Goal: Task Accomplishment & Management: Use online tool/utility

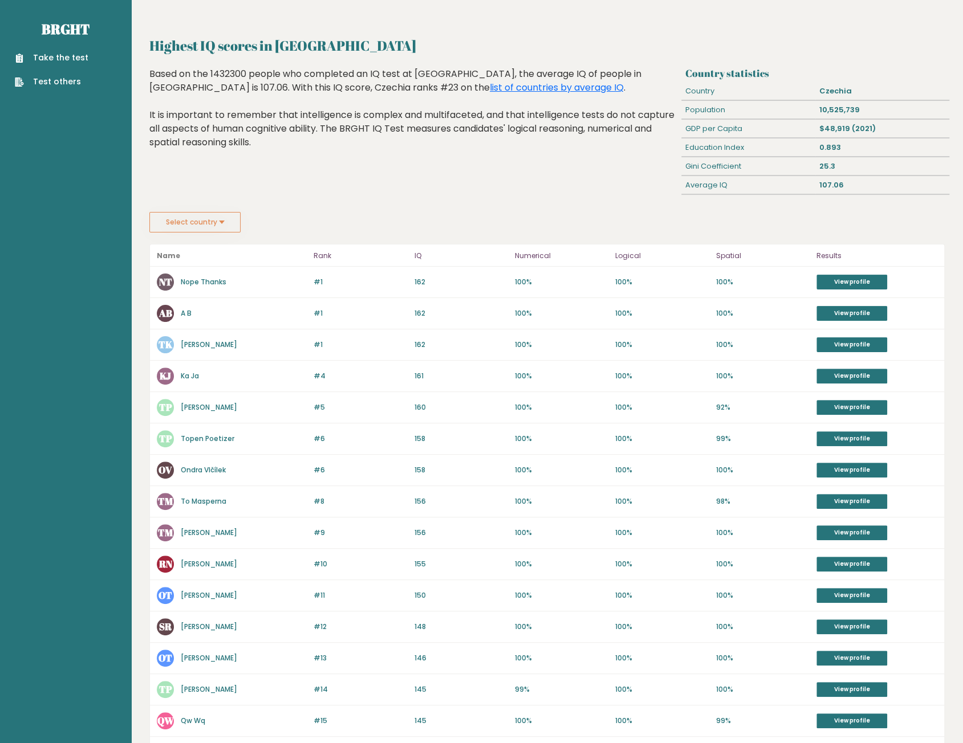
click at [226, 223] on button "Select country" at bounding box center [194, 222] width 91 height 21
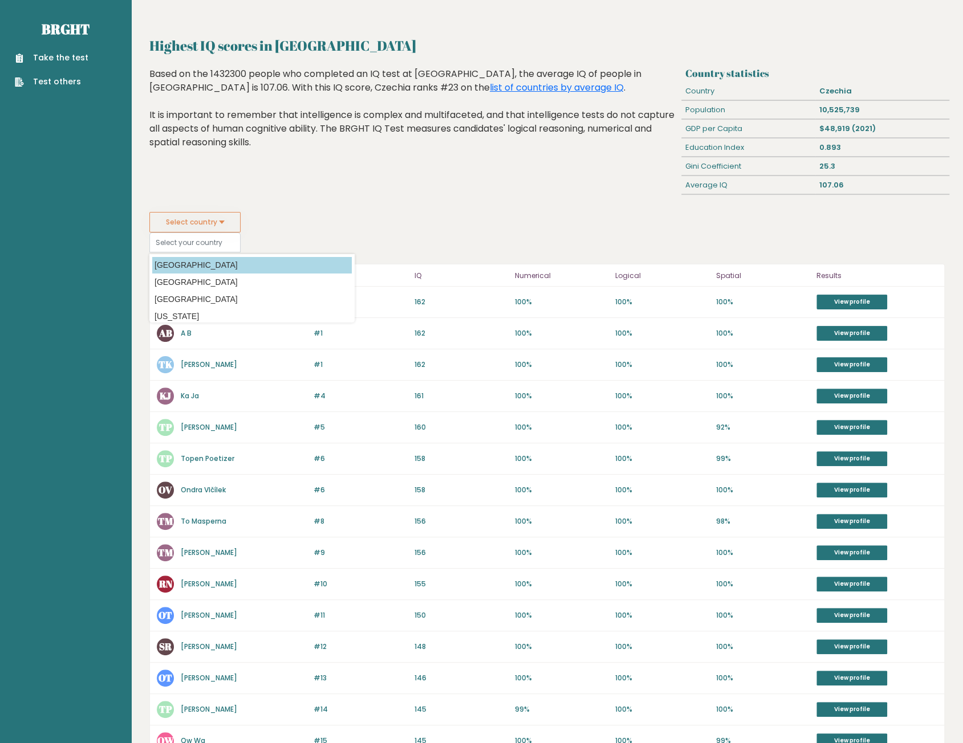
click at [186, 266] on option "Afghanistan" at bounding box center [251, 265] width 199 height 17
type input "Afghanistan"
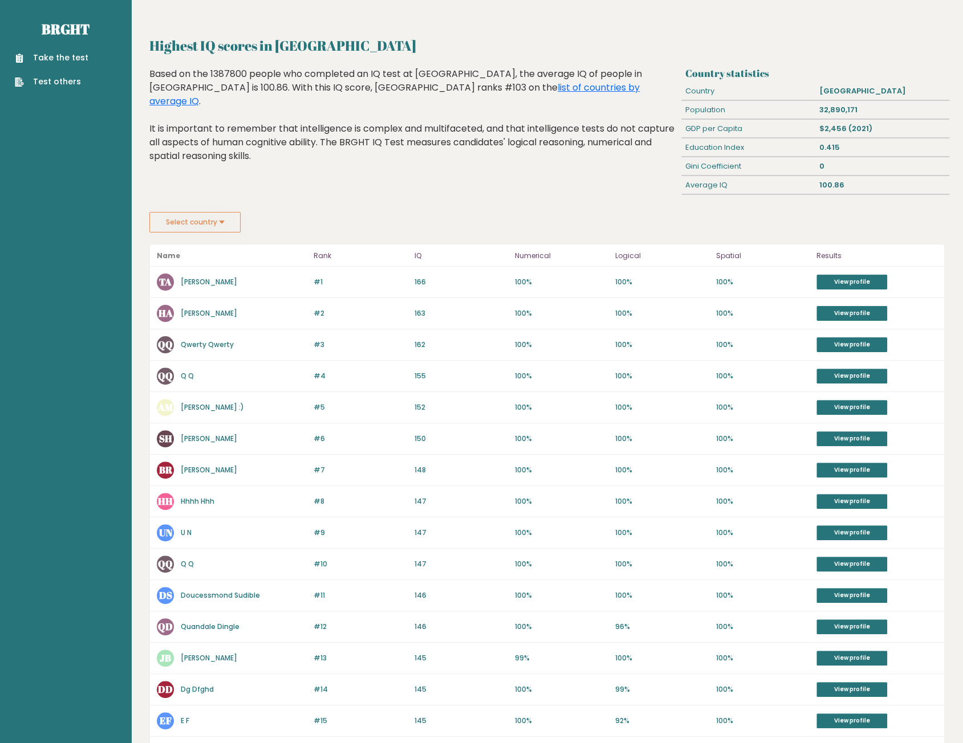
click at [72, 58] on link "Take the test" at bounding box center [52, 58] width 74 height 12
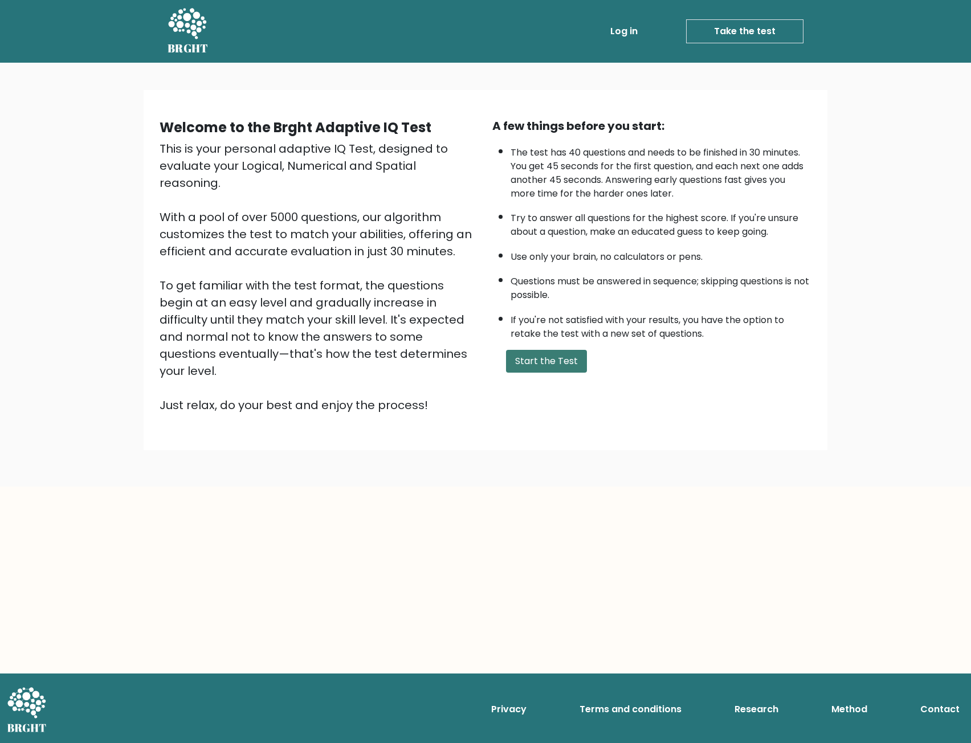
click at [550, 358] on button "Start the Test" at bounding box center [546, 361] width 81 height 23
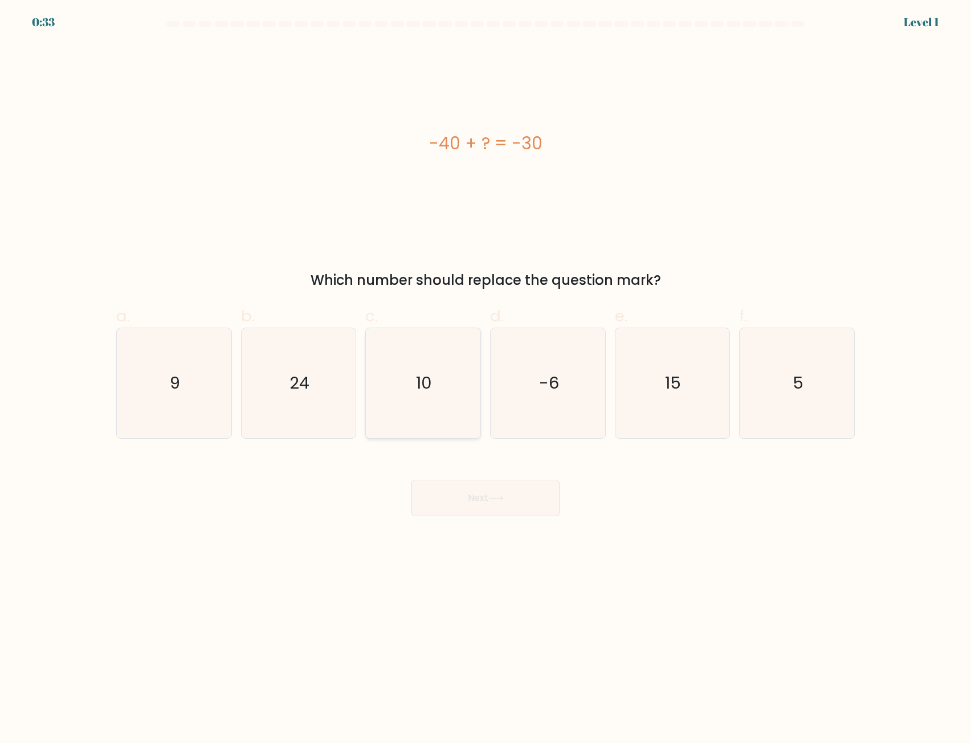
click at [423, 370] on icon "10" at bounding box center [423, 383] width 110 height 110
click at [486, 372] on input "c. 10" at bounding box center [486, 375] width 1 height 7
radio input "true"
click at [512, 500] on button "Next" at bounding box center [485, 498] width 148 height 36
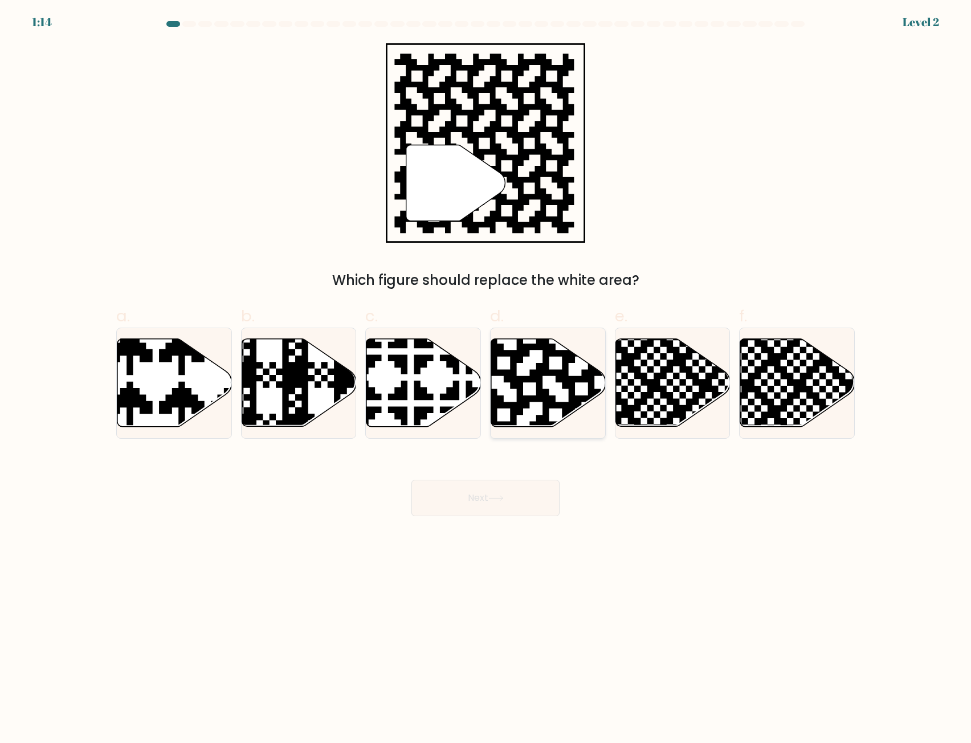
click at [537, 386] on icon at bounding box center [581, 337] width 207 height 207
click at [486, 379] on input "d." at bounding box center [486, 375] width 1 height 7
radio input "true"
click at [500, 492] on button "Next" at bounding box center [485, 498] width 148 height 36
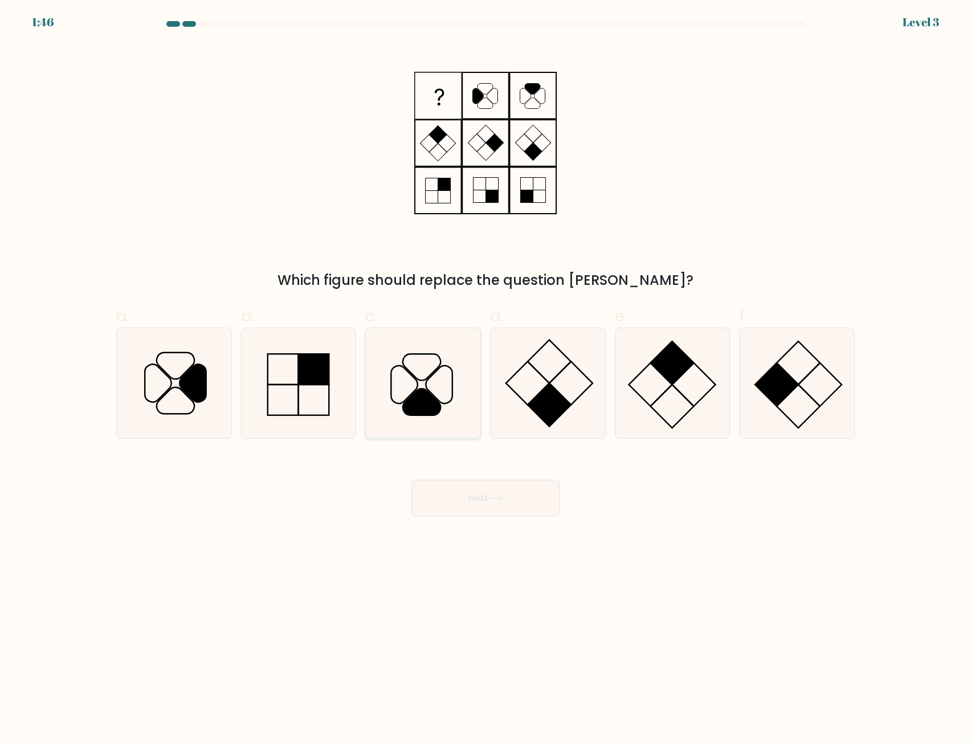
click at [446, 410] on icon at bounding box center [423, 383] width 110 height 110
click at [486, 379] on input "c." at bounding box center [486, 375] width 1 height 7
radio input "true"
click at [494, 490] on button "Next" at bounding box center [485, 498] width 148 height 36
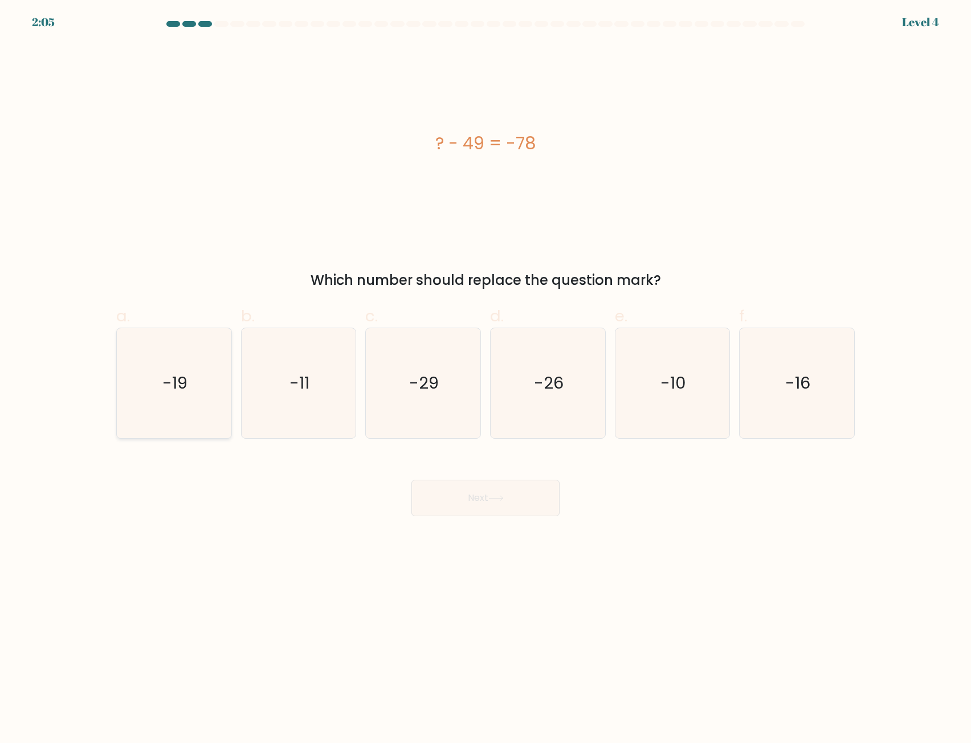
click at [185, 377] on text "-19" at bounding box center [174, 383] width 25 height 23
click at [486, 377] on input "a. -19" at bounding box center [486, 375] width 1 height 7
radio input "true"
click at [531, 500] on button "Next" at bounding box center [485, 498] width 148 height 36
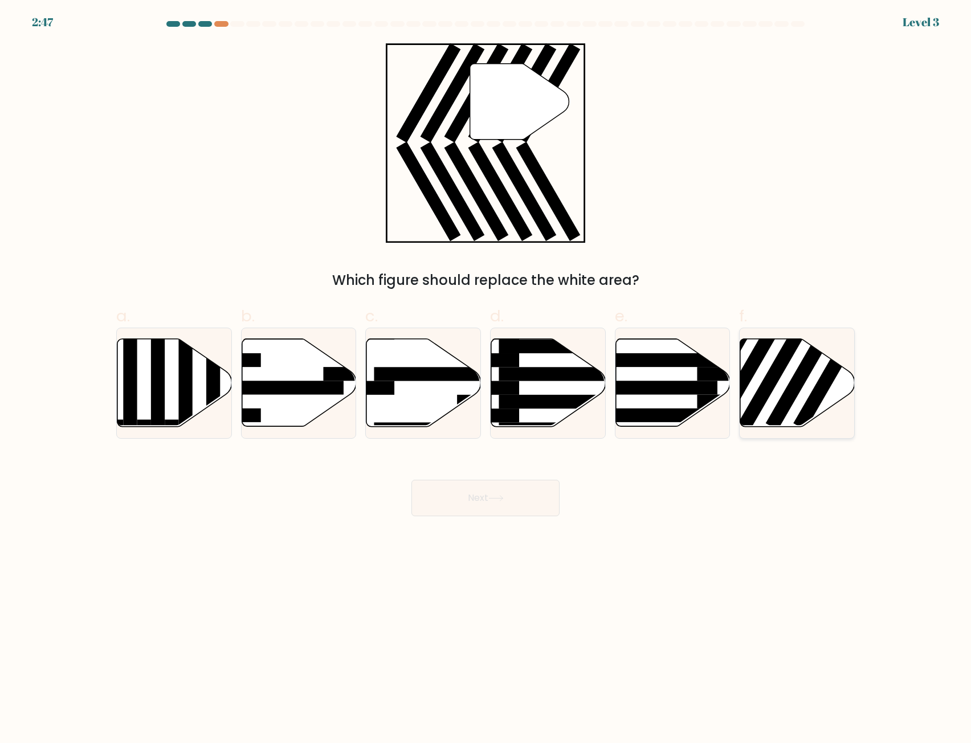
click at [811, 371] on rect at bounding box center [803, 373] width 74 height 115
click at [486, 372] on input "f." at bounding box center [486, 375] width 1 height 7
radio input "true"
click at [504, 502] on button "Next" at bounding box center [485, 498] width 148 height 36
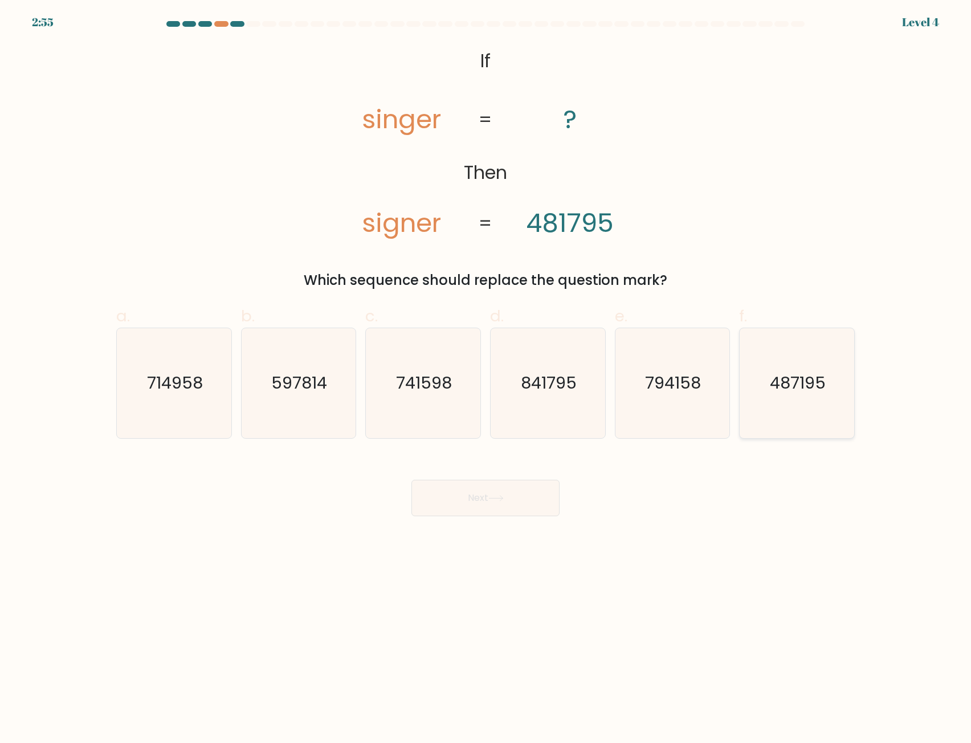
click at [811, 407] on icon "487195" at bounding box center [797, 383] width 110 height 110
click at [486, 379] on input "f. 487195" at bounding box center [486, 375] width 1 height 7
radio input "true"
click at [508, 500] on button "Next" at bounding box center [485, 498] width 148 height 36
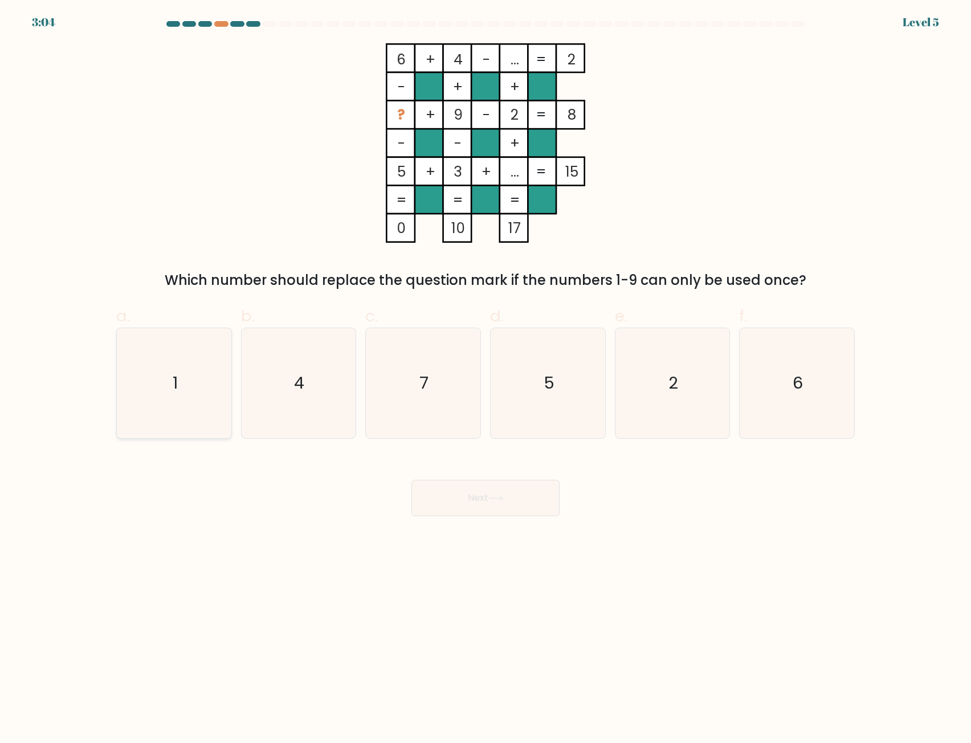
click at [171, 378] on icon "1" at bounding box center [174, 383] width 110 height 110
click at [486, 378] on input "a. 1" at bounding box center [486, 375] width 1 height 7
radio input "true"
click at [478, 504] on button "Next" at bounding box center [485, 498] width 148 height 36
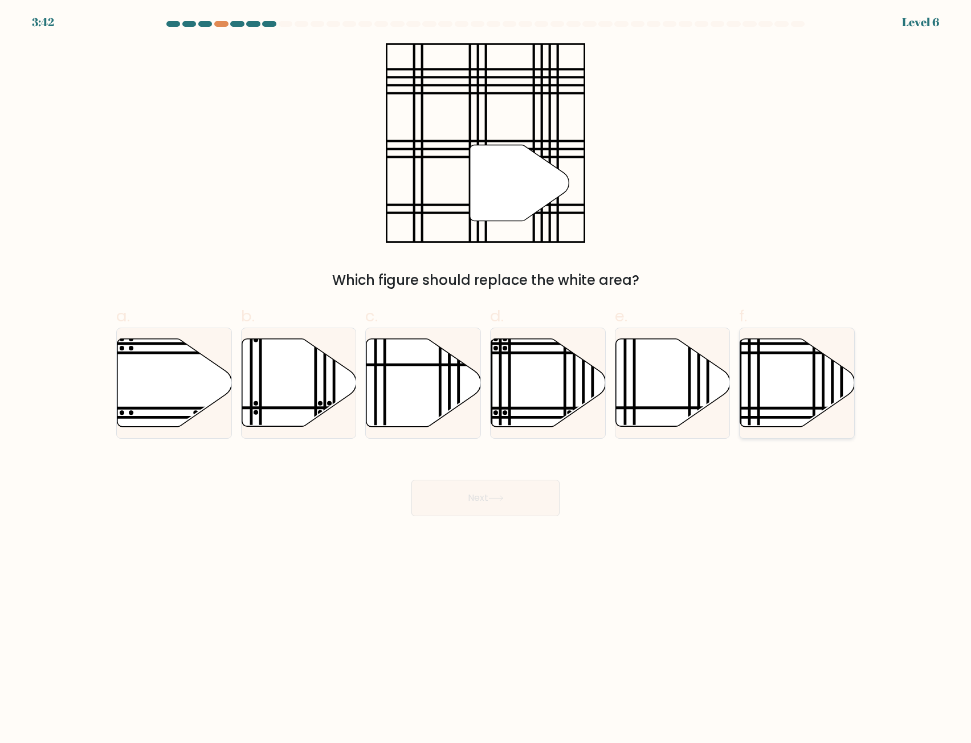
click at [775, 397] on icon at bounding box center [797, 383] width 115 height 88
click at [486, 379] on input "f." at bounding box center [486, 375] width 1 height 7
radio input "true"
click at [475, 506] on button "Next" at bounding box center [485, 498] width 148 height 36
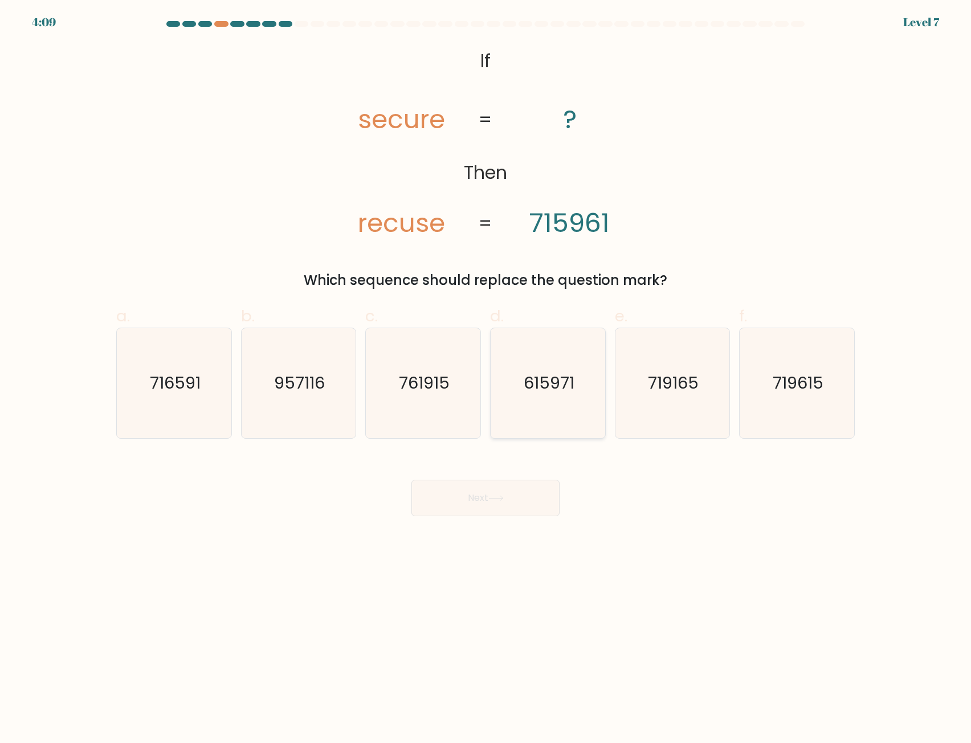
click at [540, 397] on icon "615971" at bounding box center [548, 383] width 110 height 110
click at [486, 379] on input "d. 615971" at bounding box center [486, 375] width 1 height 7
radio input "true"
click at [516, 507] on button "Next" at bounding box center [485, 498] width 148 height 36
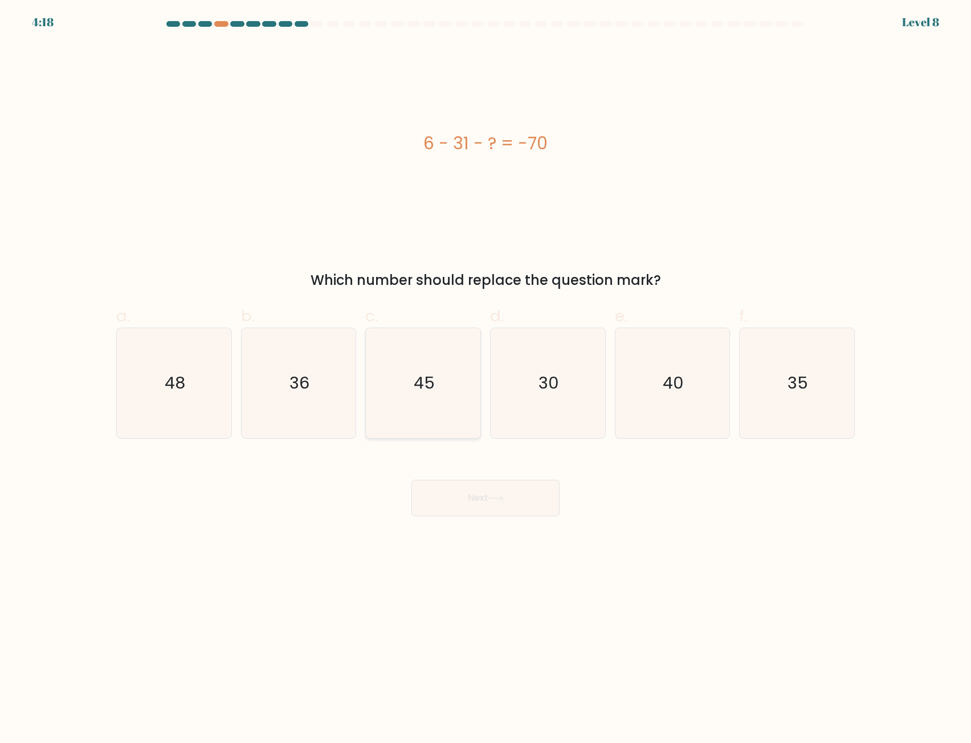
click at [415, 361] on icon "45" at bounding box center [423, 383] width 110 height 110
click at [486, 372] on input "c. 45" at bounding box center [486, 375] width 1 height 7
radio input "true"
click at [521, 490] on button "Next" at bounding box center [485, 498] width 148 height 36
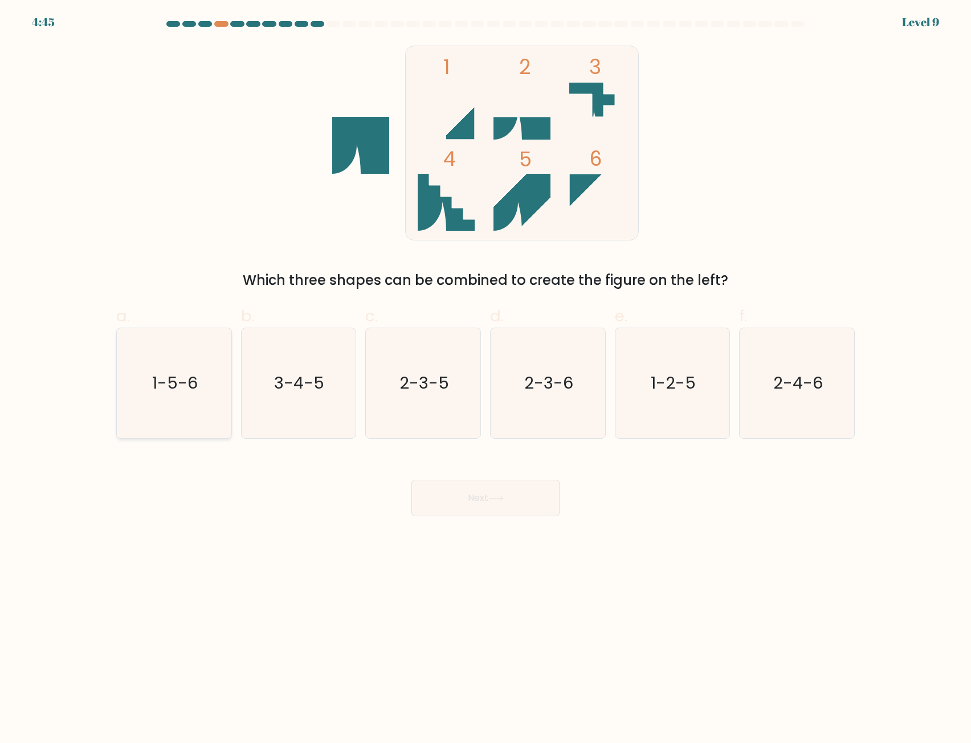
click at [214, 366] on icon "1-5-6" at bounding box center [174, 383] width 110 height 110
click at [486, 372] on input "a. 1-5-6" at bounding box center [486, 375] width 1 height 7
radio input "true"
click at [487, 489] on button "Next" at bounding box center [485, 498] width 148 height 36
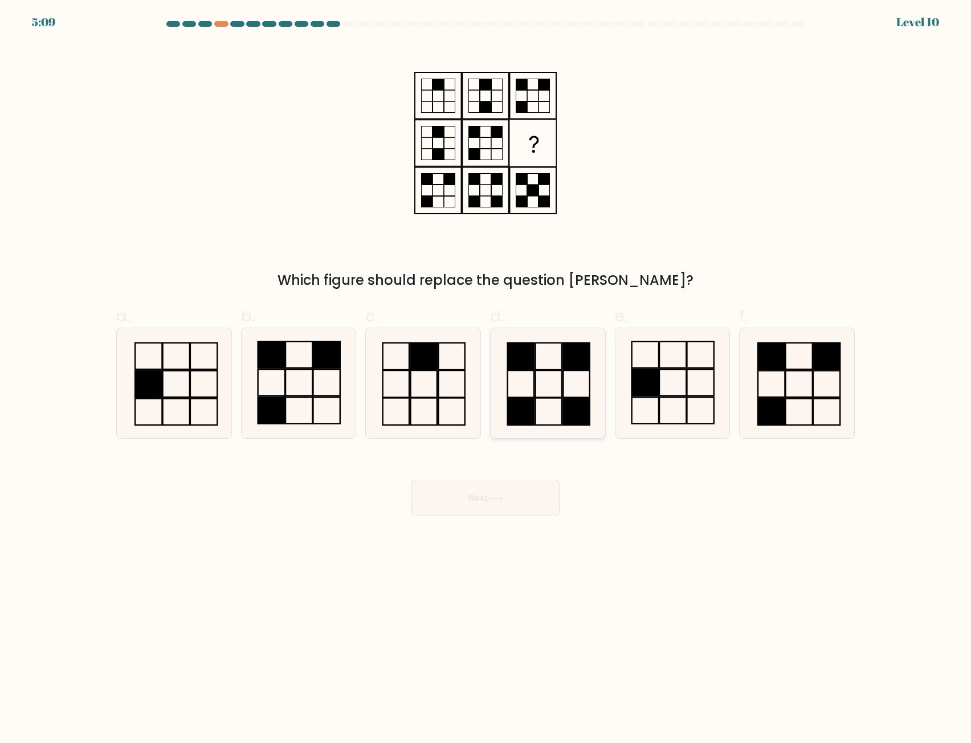
click at [542, 387] on icon at bounding box center [548, 383] width 110 height 110
click at [486, 379] on input "d." at bounding box center [486, 375] width 1 height 7
radio input "true"
click at [519, 512] on button "Next" at bounding box center [485, 498] width 148 height 36
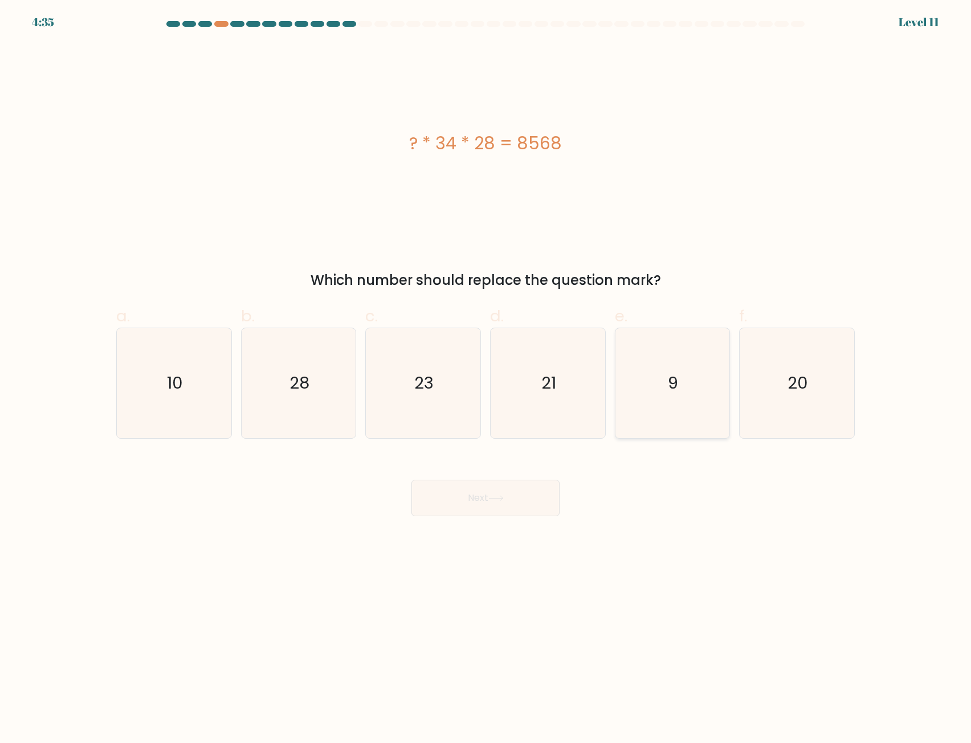
click at [683, 399] on icon "9" at bounding box center [672, 383] width 110 height 110
click at [486, 379] on input "e. 9" at bounding box center [486, 375] width 1 height 7
radio input "true"
click at [523, 377] on icon "21" at bounding box center [548, 383] width 110 height 110
click at [486, 377] on input "d. 21" at bounding box center [486, 375] width 1 height 7
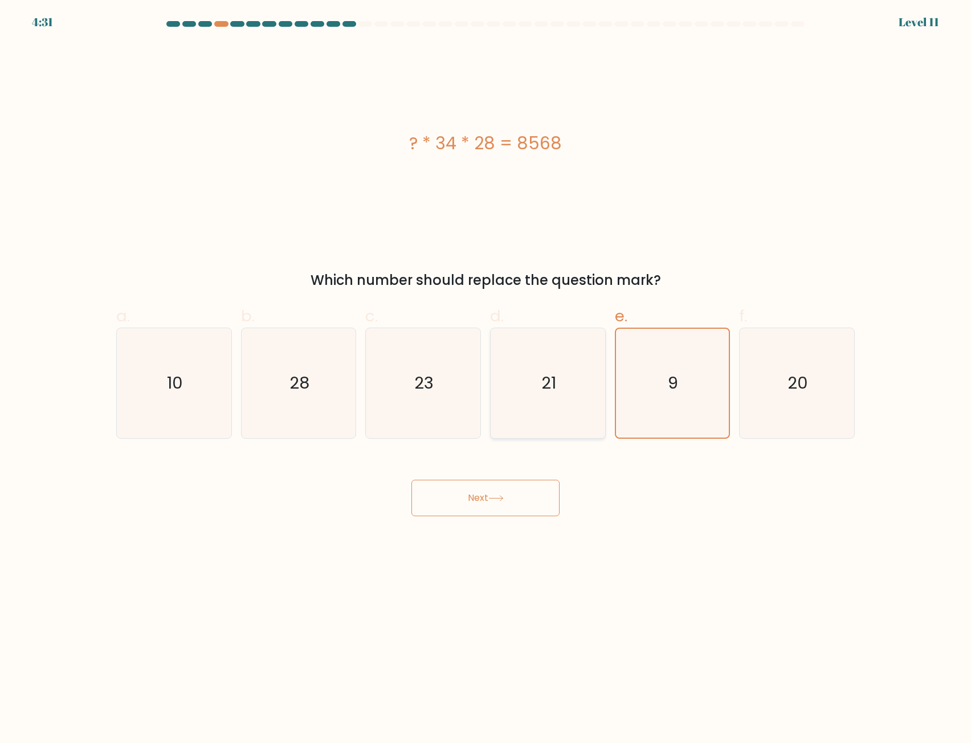
radio input "true"
click at [523, 498] on button "Next" at bounding box center [485, 498] width 148 height 36
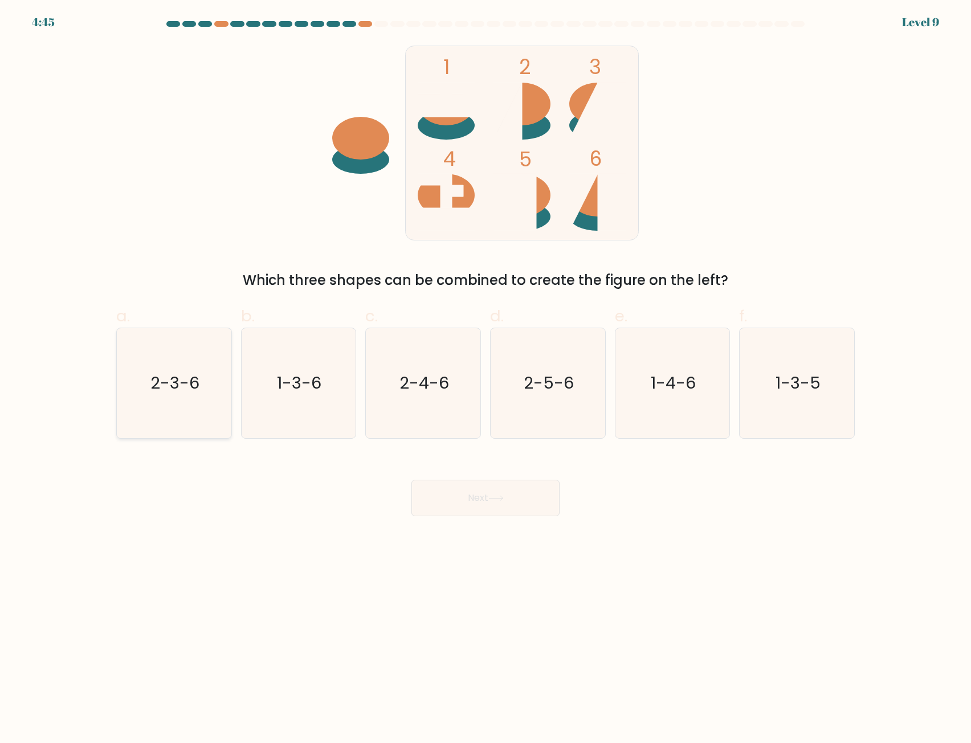
click at [216, 375] on icon "2-3-6" at bounding box center [174, 383] width 110 height 110
click at [486, 375] on input "a. 2-3-6" at bounding box center [486, 375] width 1 height 7
radio input "true"
click at [521, 513] on button "Next" at bounding box center [485, 498] width 148 height 36
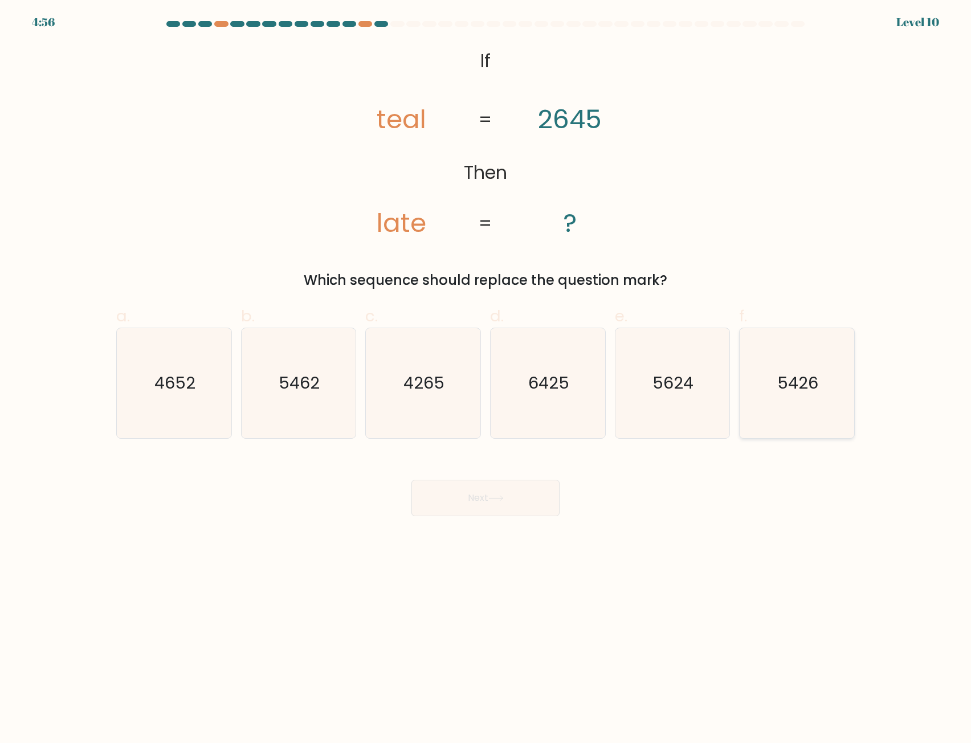
click at [809, 387] on text "5426" at bounding box center [798, 383] width 41 height 23
click at [486, 379] on input "f. 5426" at bounding box center [486, 375] width 1 height 7
radio input "true"
click at [473, 512] on button "Next" at bounding box center [485, 498] width 148 height 36
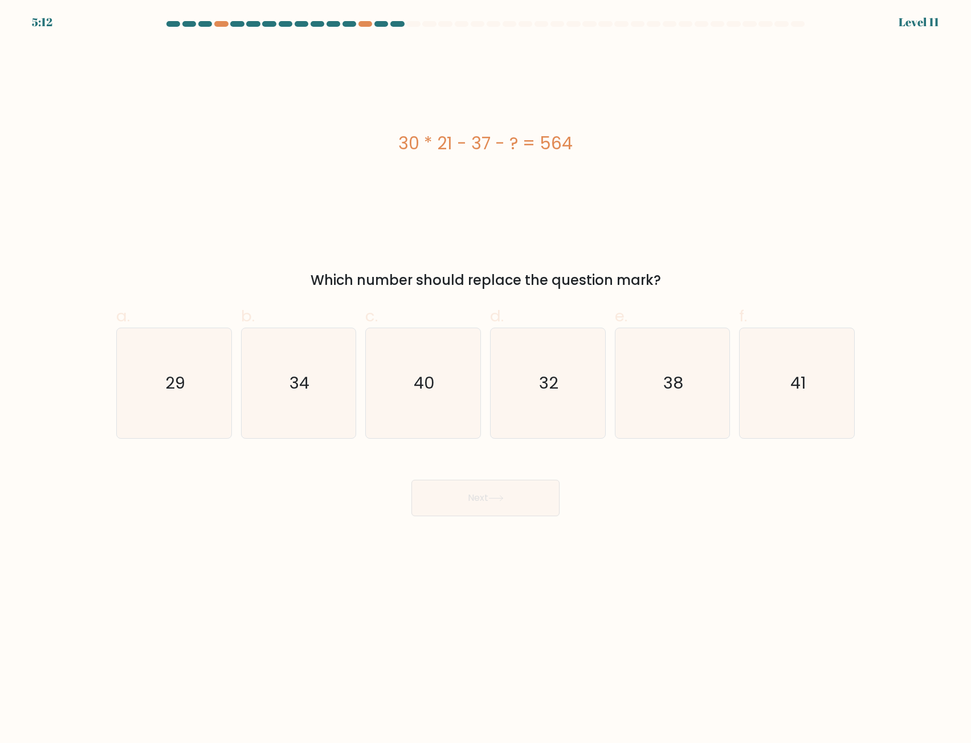
click at [212, 582] on body "5:12 Level 11" at bounding box center [485, 371] width 971 height 743
drag, startPoint x: 597, startPoint y: 230, endPoint x: 614, endPoint y: 181, distance: 51.6
click at [614, 181] on div "30 * 21 - 37 - ? = 564" at bounding box center [485, 142] width 739 height 199
click at [190, 377] on icon "29" at bounding box center [174, 383] width 110 height 110
click at [486, 377] on input "a. 29" at bounding box center [486, 375] width 1 height 7
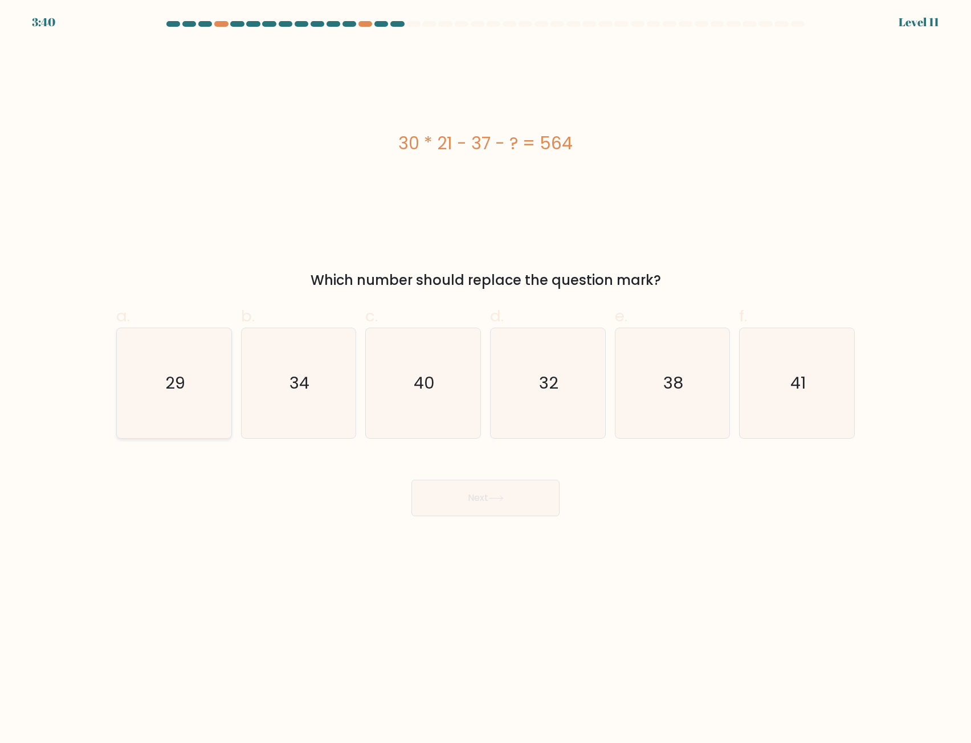
radio input "true"
click at [500, 496] on icon at bounding box center [495, 498] width 15 height 6
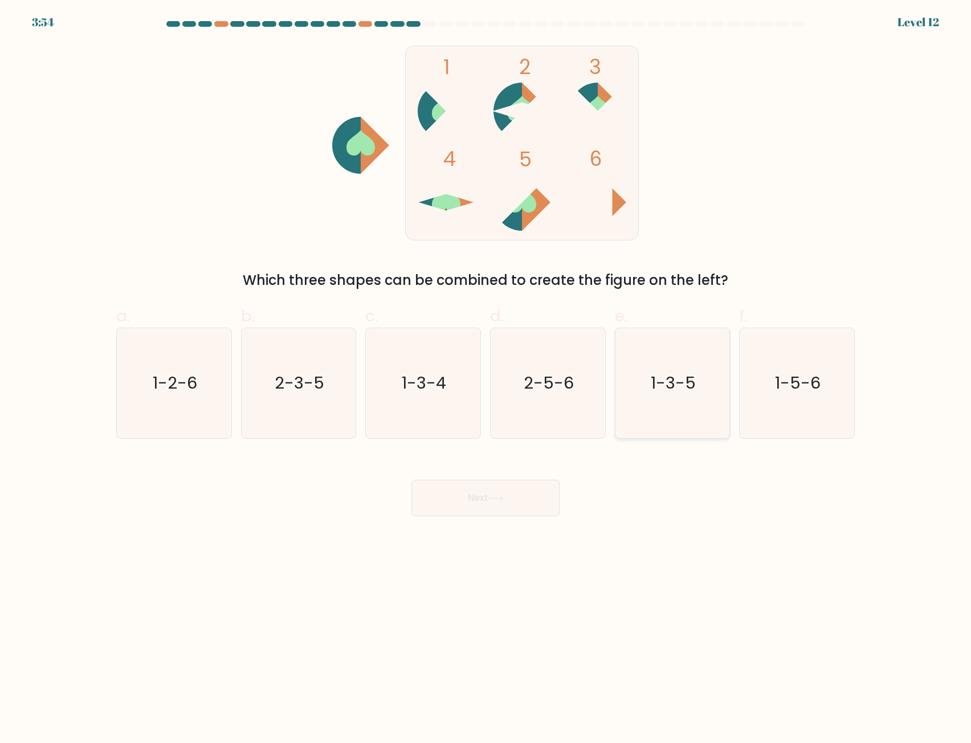
click at [676, 401] on icon "1-3-5" at bounding box center [672, 383] width 110 height 110
click at [486, 379] on input "e. 1-3-5" at bounding box center [486, 375] width 1 height 7
radio input "true"
click at [504, 501] on icon at bounding box center [495, 498] width 15 height 6
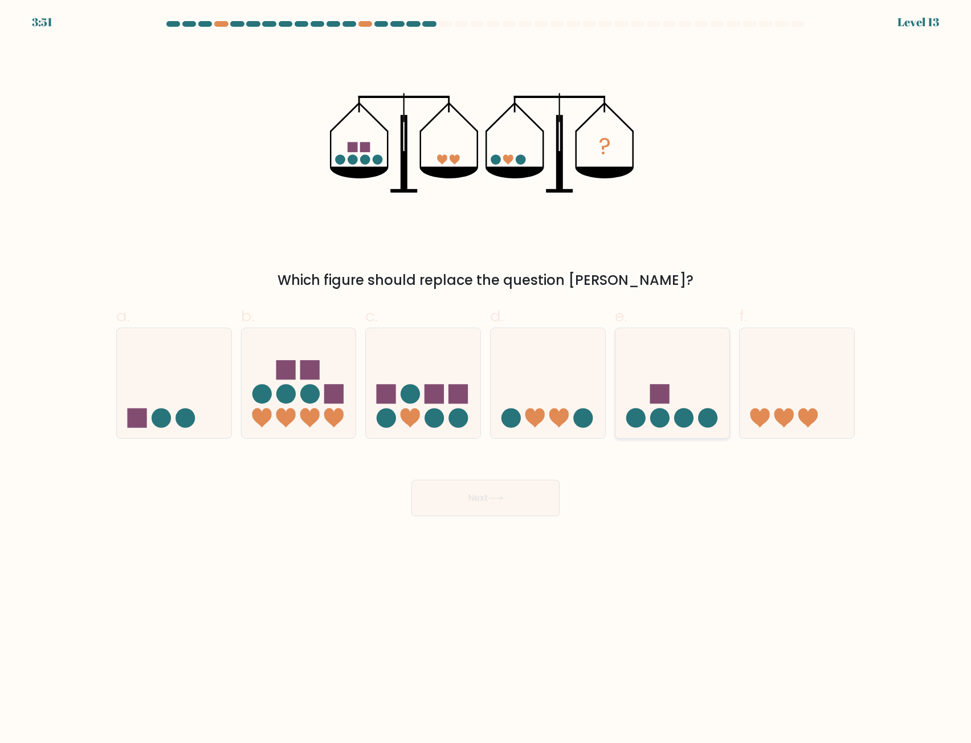
click at [666, 418] on circle at bounding box center [659, 417] width 19 height 19
click at [486, 379] on input "e." at bounding box center [486, 375] width 1 height 7
radio input "true"
click at [519, 482] on button "Next" at bounding box center [485, 498] width 148 height 36
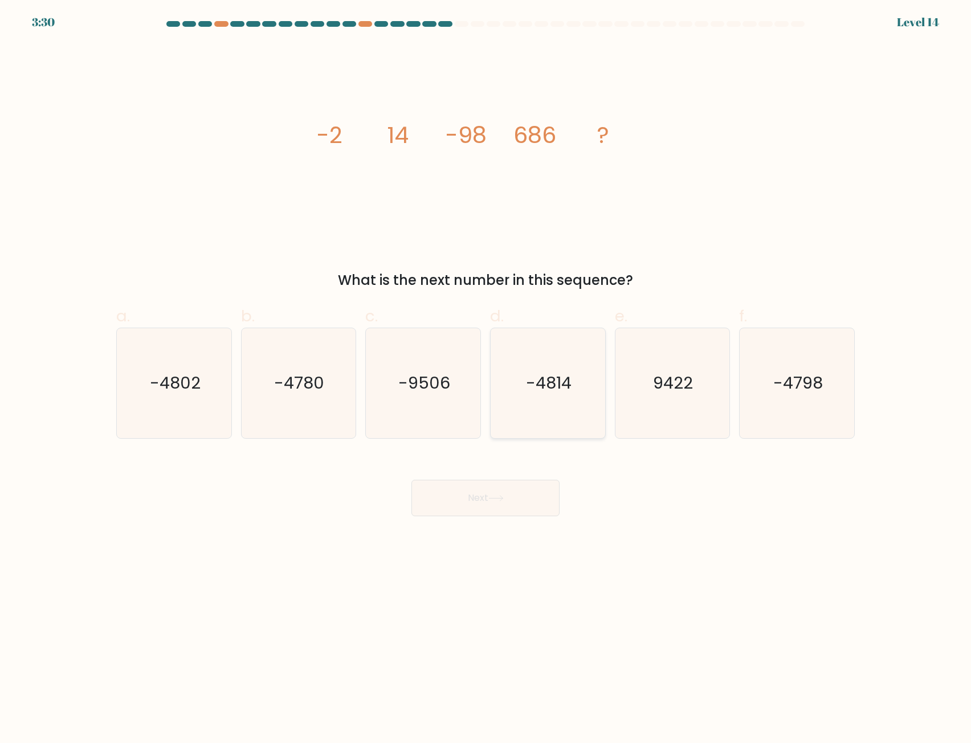
click at [517, 362] on icon "-4814" at bounding box center [548, 383] width 110 height 110
click at [486, 372] on input "d. -4814" at bounding box center [486, 375] width 1 height 7
radio input "true"
click at [341, 413] on icon "-4780" at bounding box center [298, 383] width 110 height 110
click at [486, 379] on input "b. -4780" at bounding box center [486, 375] width 1 height 7
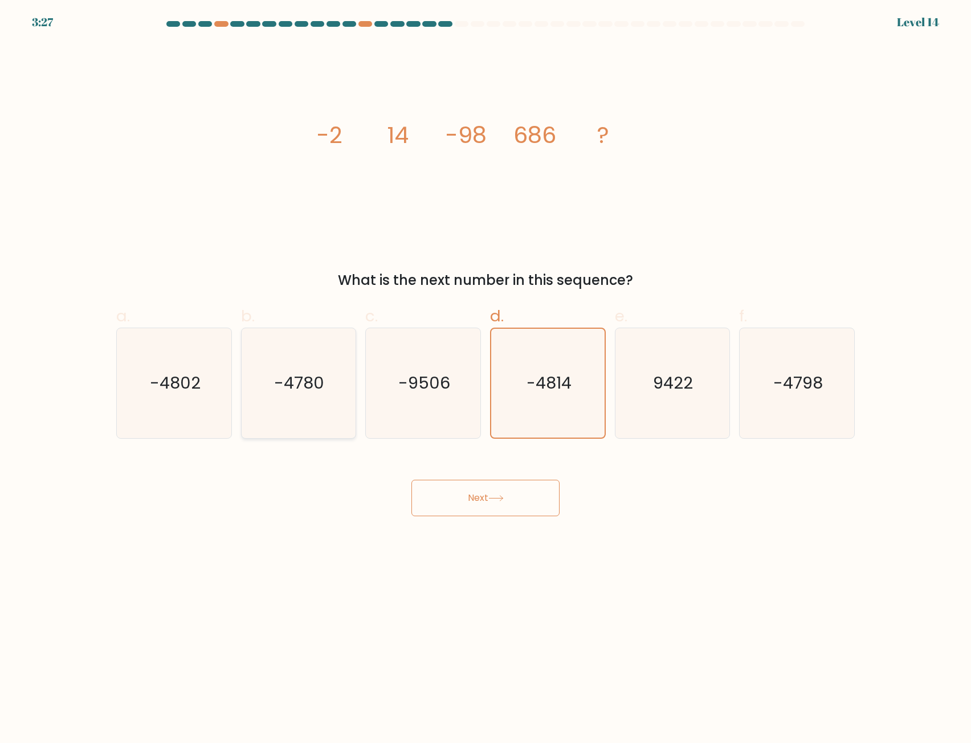
radio input "true"
click at [481, 487] on button "Next" at bounding box center [485, 498] width 148 height 36
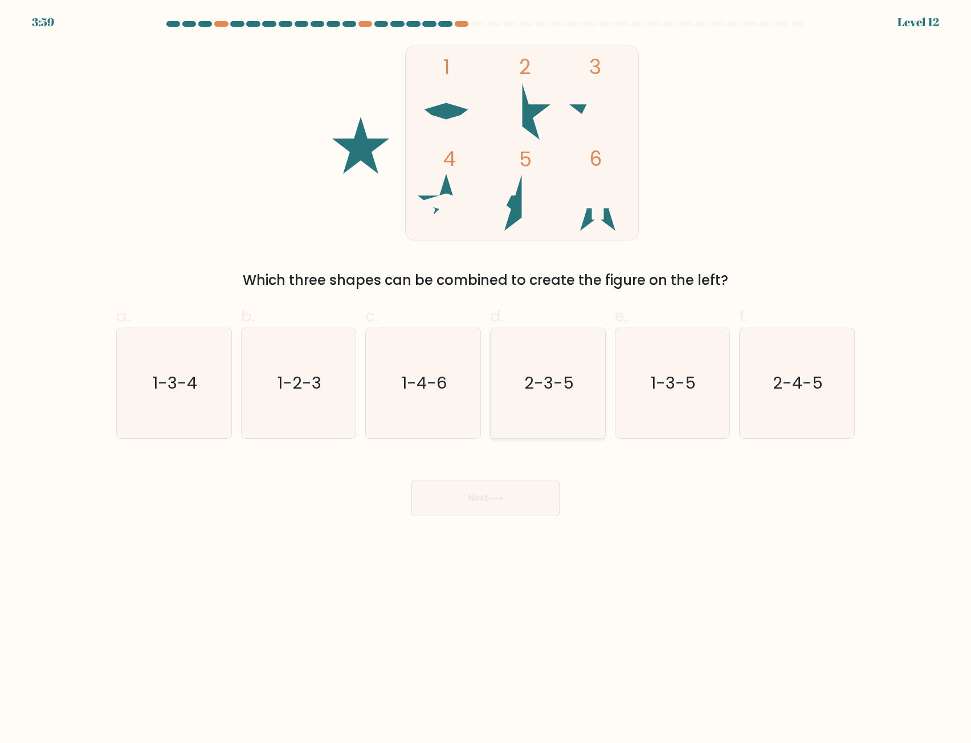
click at [564, 380] on text "2-3-5" at bounding box center [549, 383] width 50 height 23
click at [486, 379] on input "d. 2-3-5" at bounding box center [486, 375] width 1 height 7
radio input "true"
click at [500, 484] on button "Next" at bounding box center [485, 498] width 148 height 36
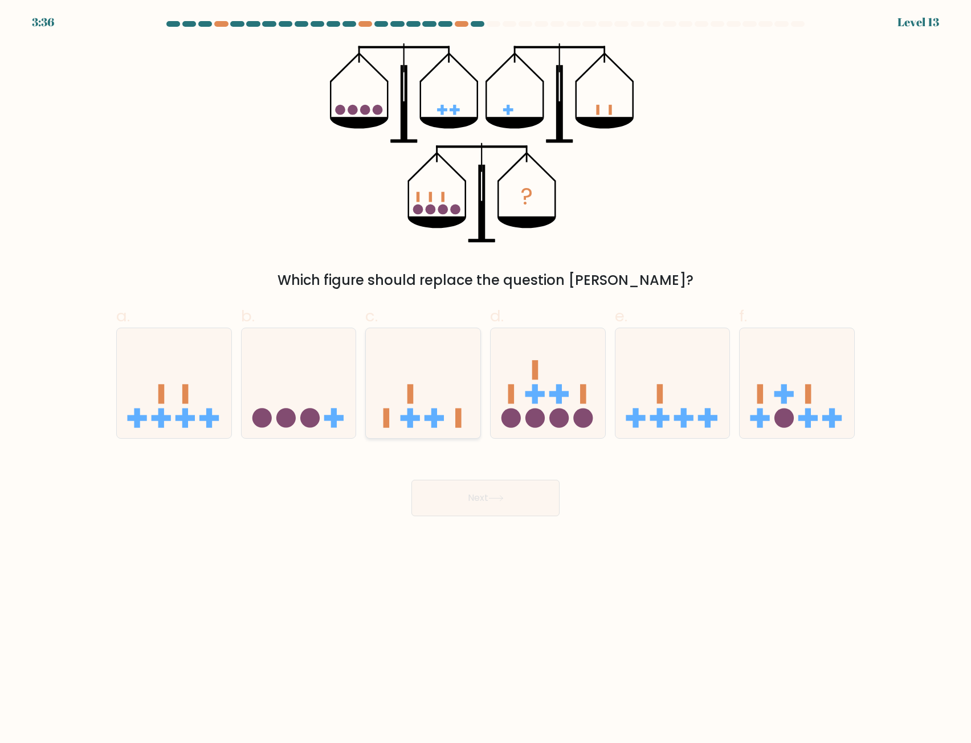
click at [435, 364] on icon at bounding box center [423, 383] width 115 height 95
click at [486, 372] on input "c." at bounding box center [486, 375] width 1 height 7
radio input "true"
click at [511, 486] on button "Next" at bounding box center [485, 498] width 148 height 36
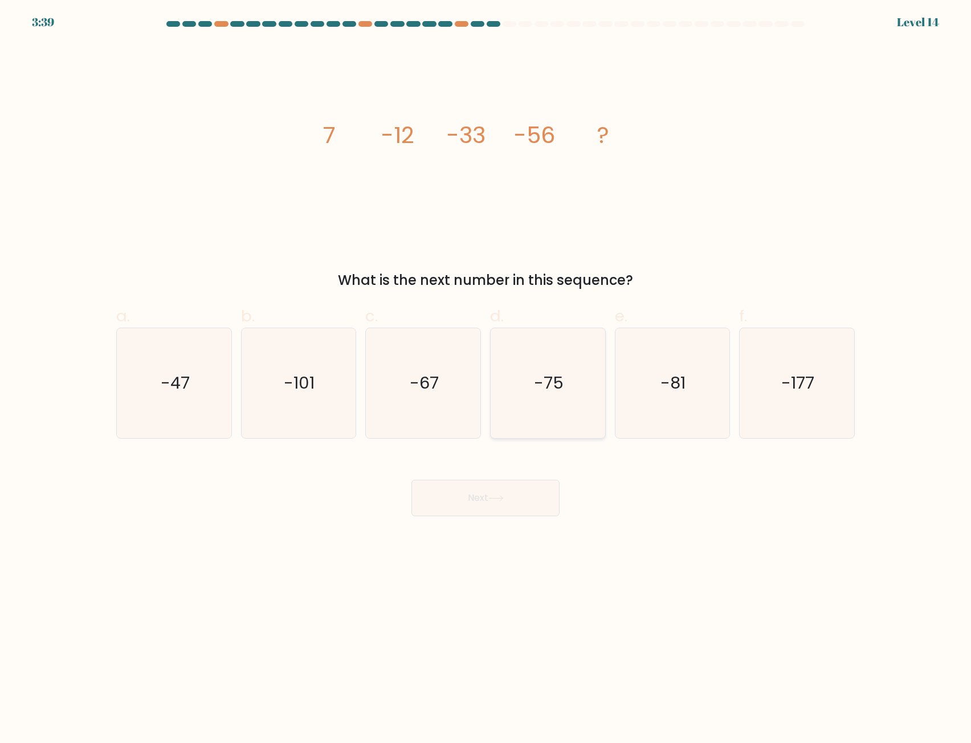
click at [550, 406] on icon "-75" at bounding box center [548, 383] width 110 height 110
click at [486, 379] on input "d. -75" at bounding box center [486, 375] width 1 height 7
radio input "true"
click at [521, 495] on button "Next" at bounding box center [485, 498] width 148 height 36
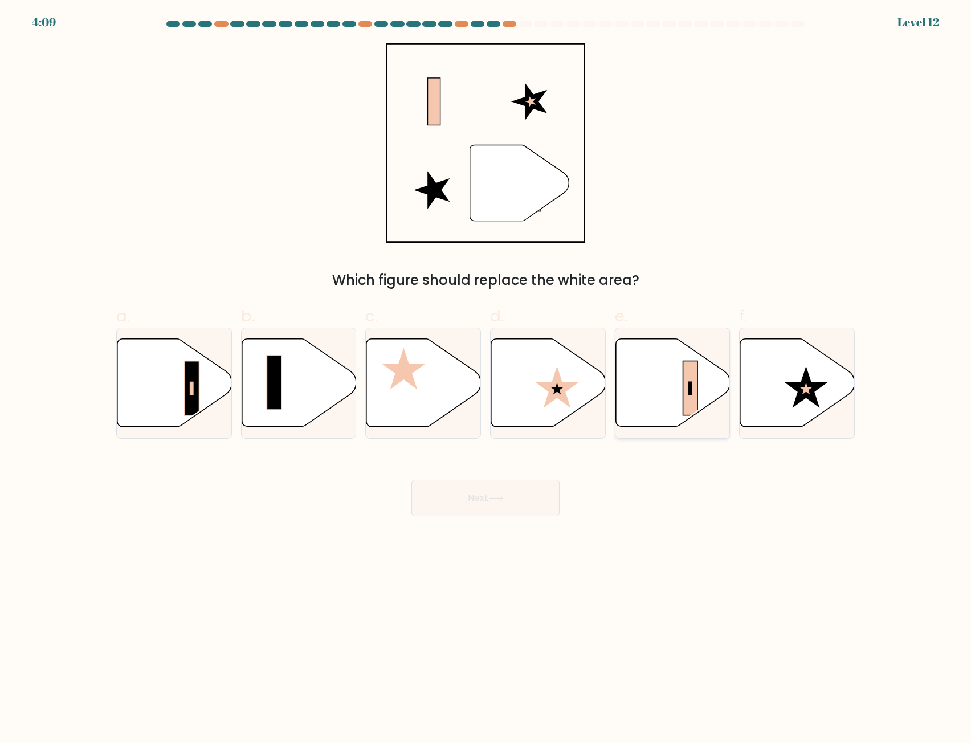
click at [630, 361] on icon at bounding box center [672, 383] width 115 height 88
click at [486, 372] on input "e." at bounding box center [486, 375] width 1 height 7
radio input "true"
click at [501, 502] on button "Next" at bounding box center [485, 498] width 148 height 36
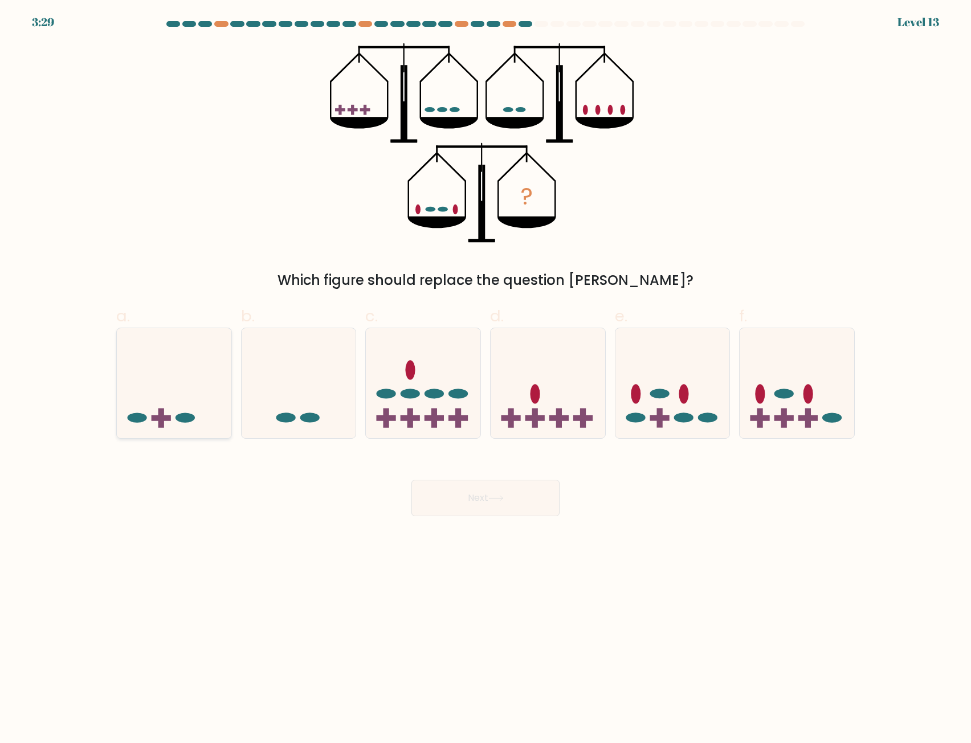
click at [148, 434] on div at bounding box center [174, 383] width 116 height 111
click at [486, 379] on input "a." at bounding box center [486, 375] width 1 height 7
radio input "true"
click at [536, 505] on button "Next" at bounding box center [485, 498] width 148 height 36
